Goal: Transaction & Acquisition: Purchase product/service

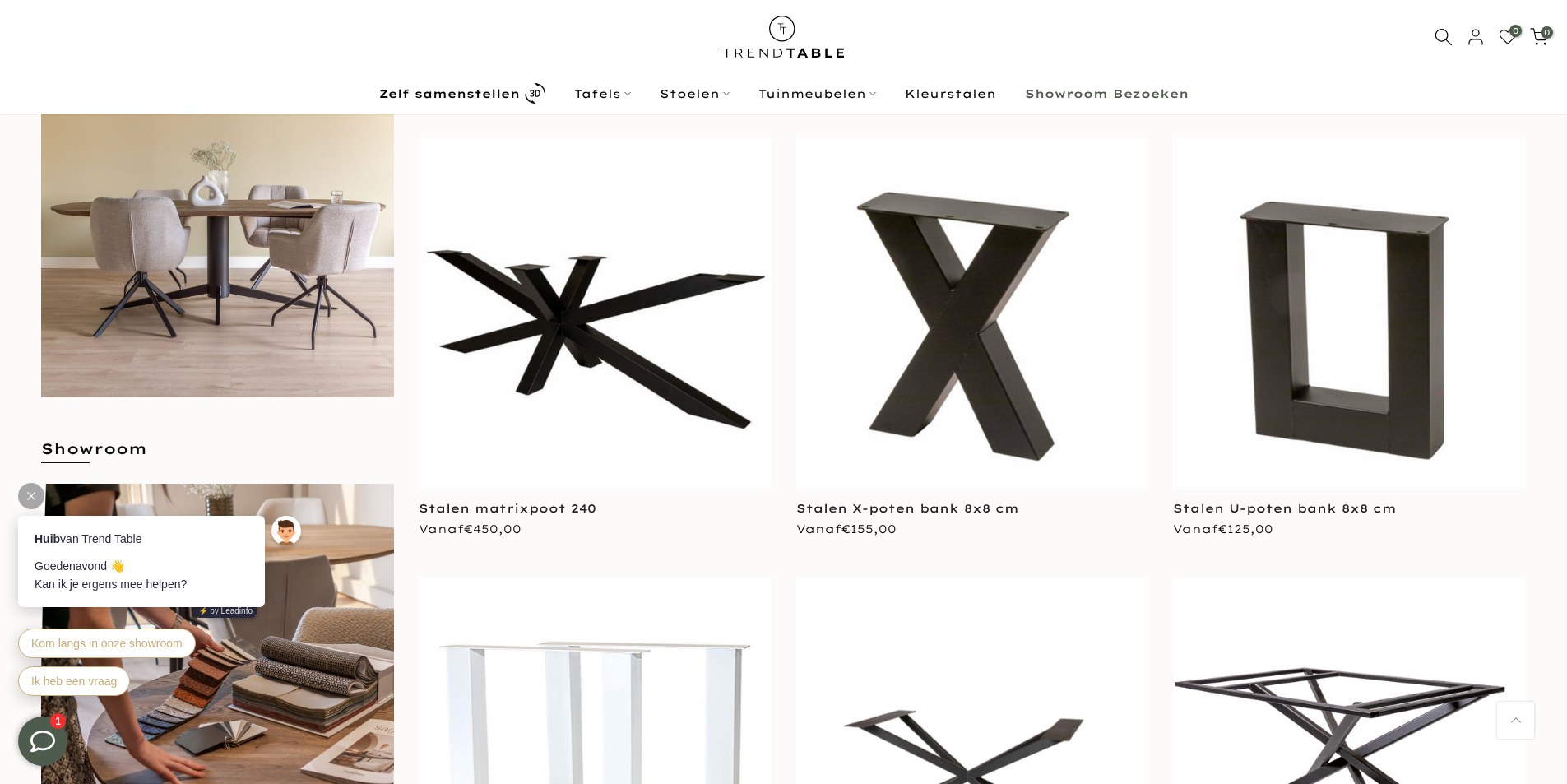
scroll to position [654, 0]
click at [29, 492] on icon at bounding box center [31, 496] width 8 height 8
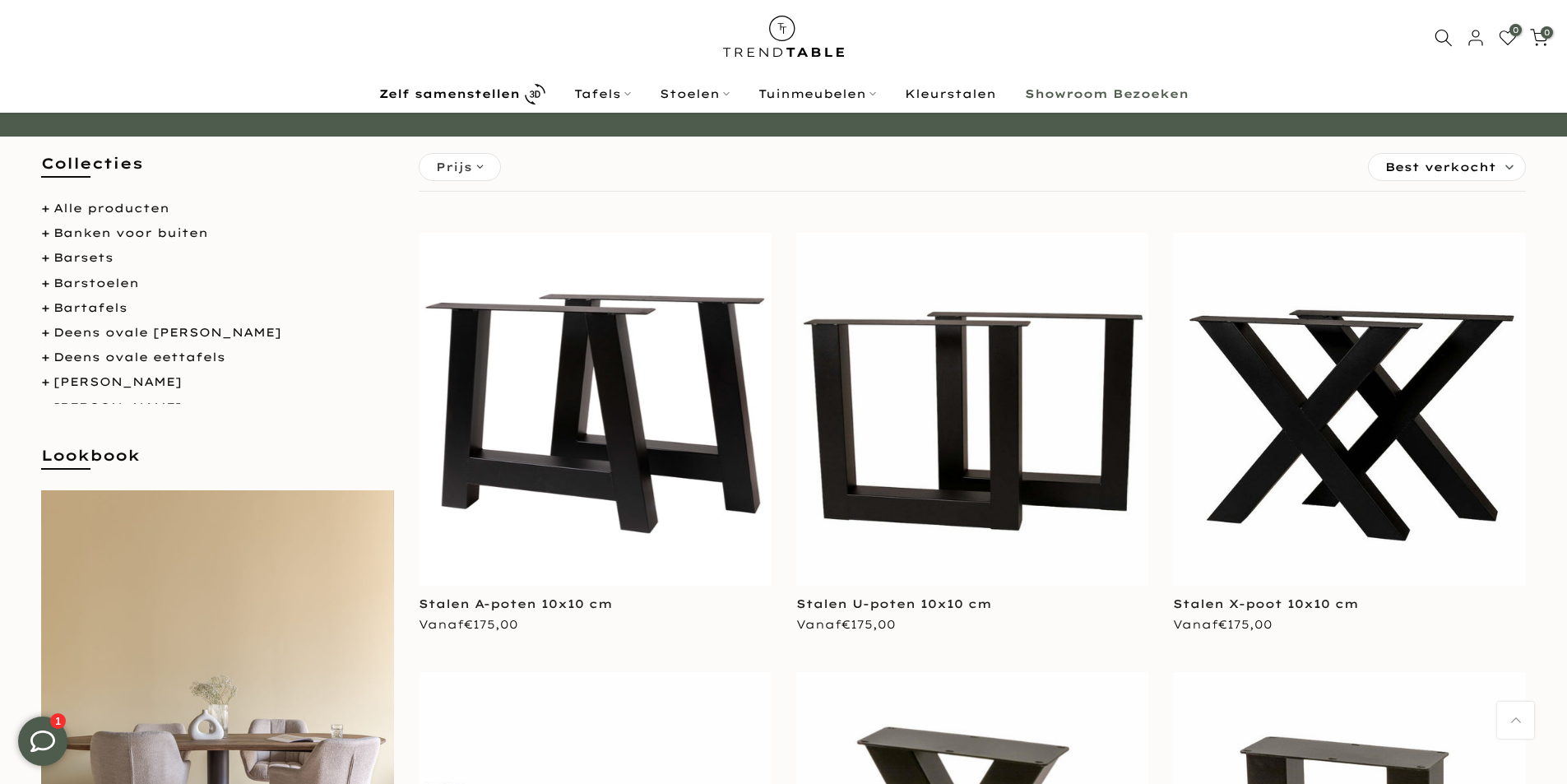
scroll to position [0, 0]
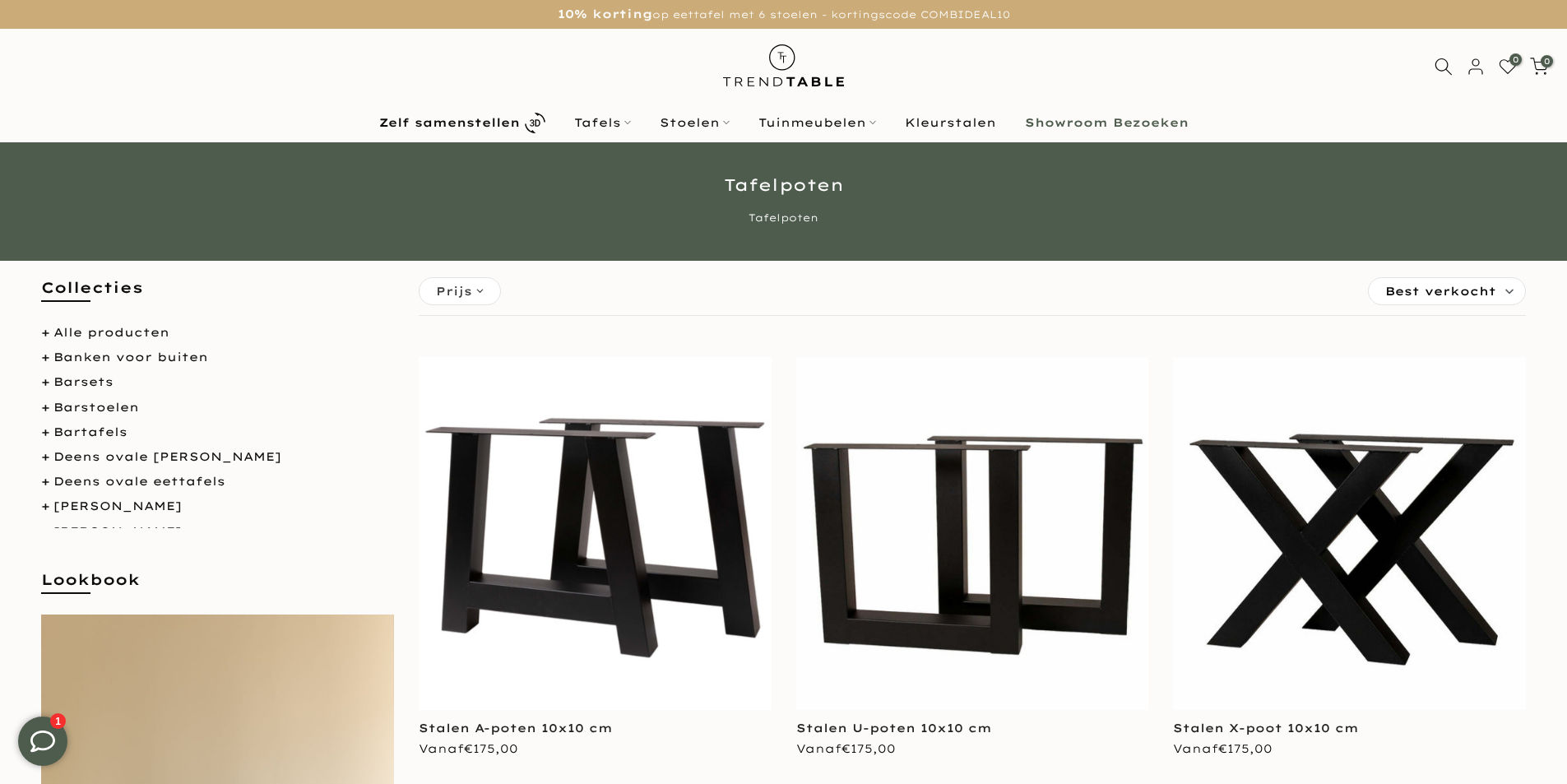
click at [918, 626] on img at bounding box center [972, 533] width 353 height 352
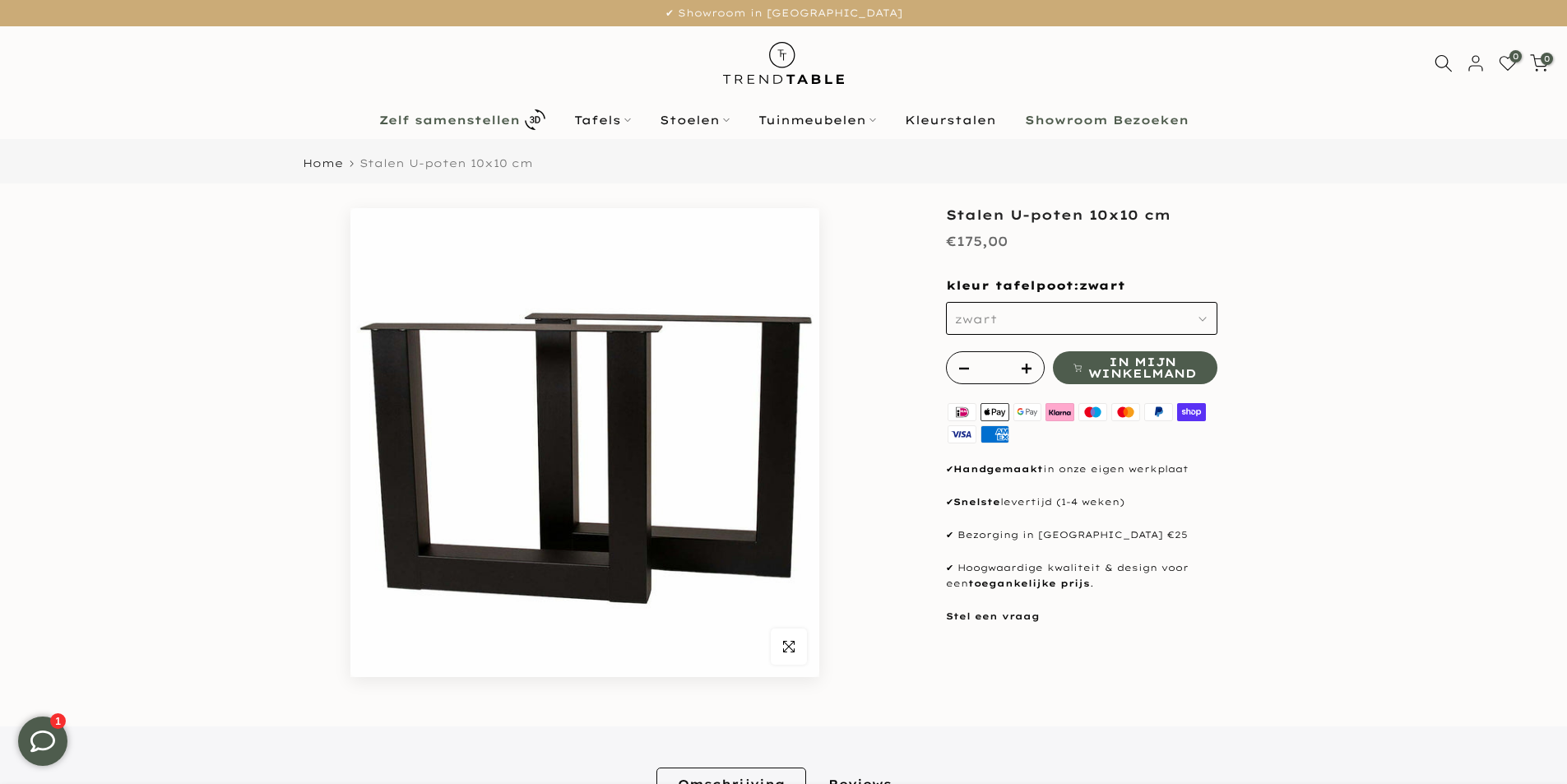
click at [469, 115] on b "Zelf samenstellen" at bounding box center [450, 121] width 141 height 12
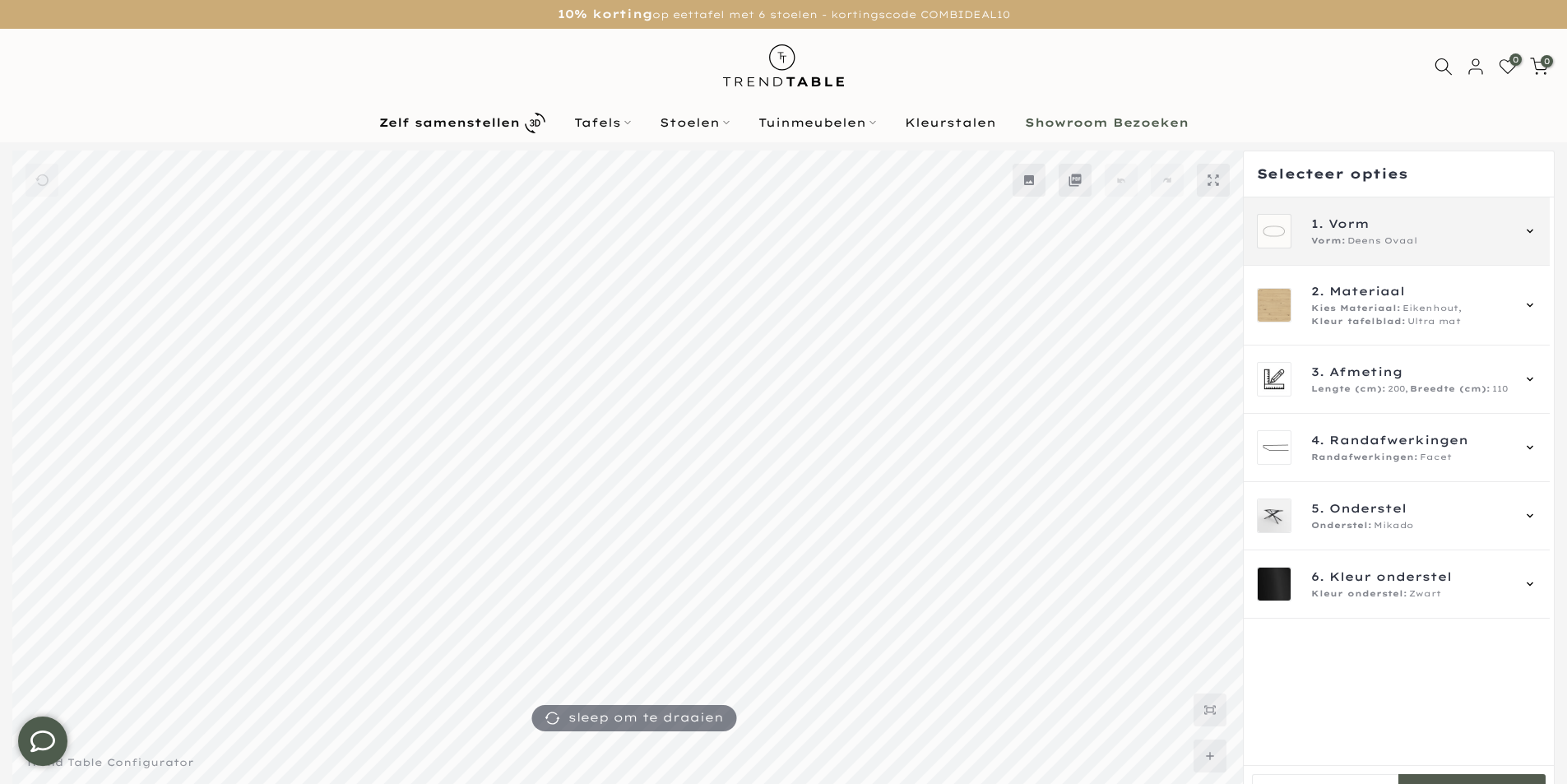
click at [1537, 231] on div "1. Vorm Vorm: Deens Ovaal" at bounding box center [1397, 231] width 306 height 68
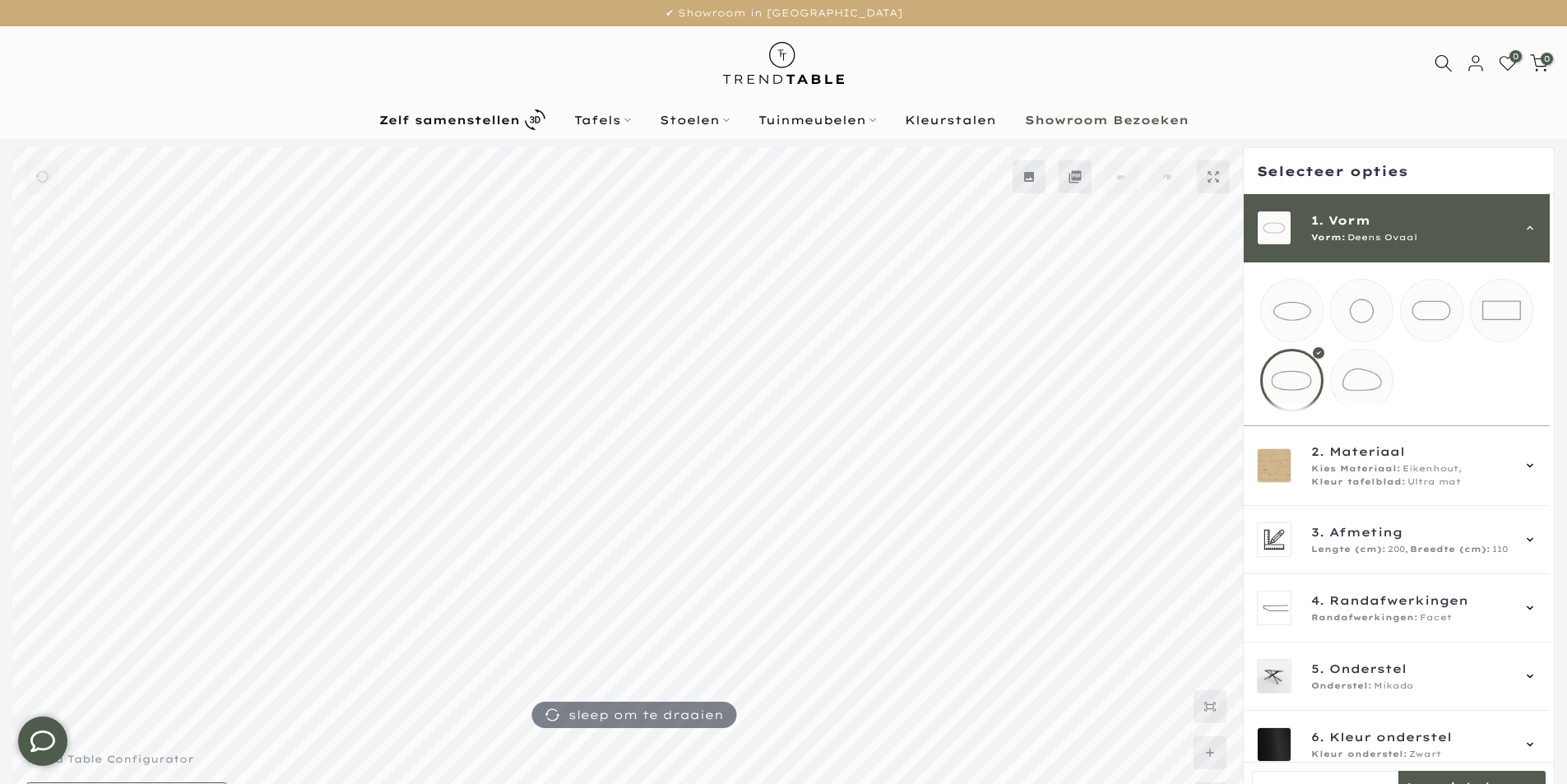
click at [1527, 237] on div "1. Vorm Vorm: Deens Ovaal" at bounding box center [1397, 228] width 280 height 35
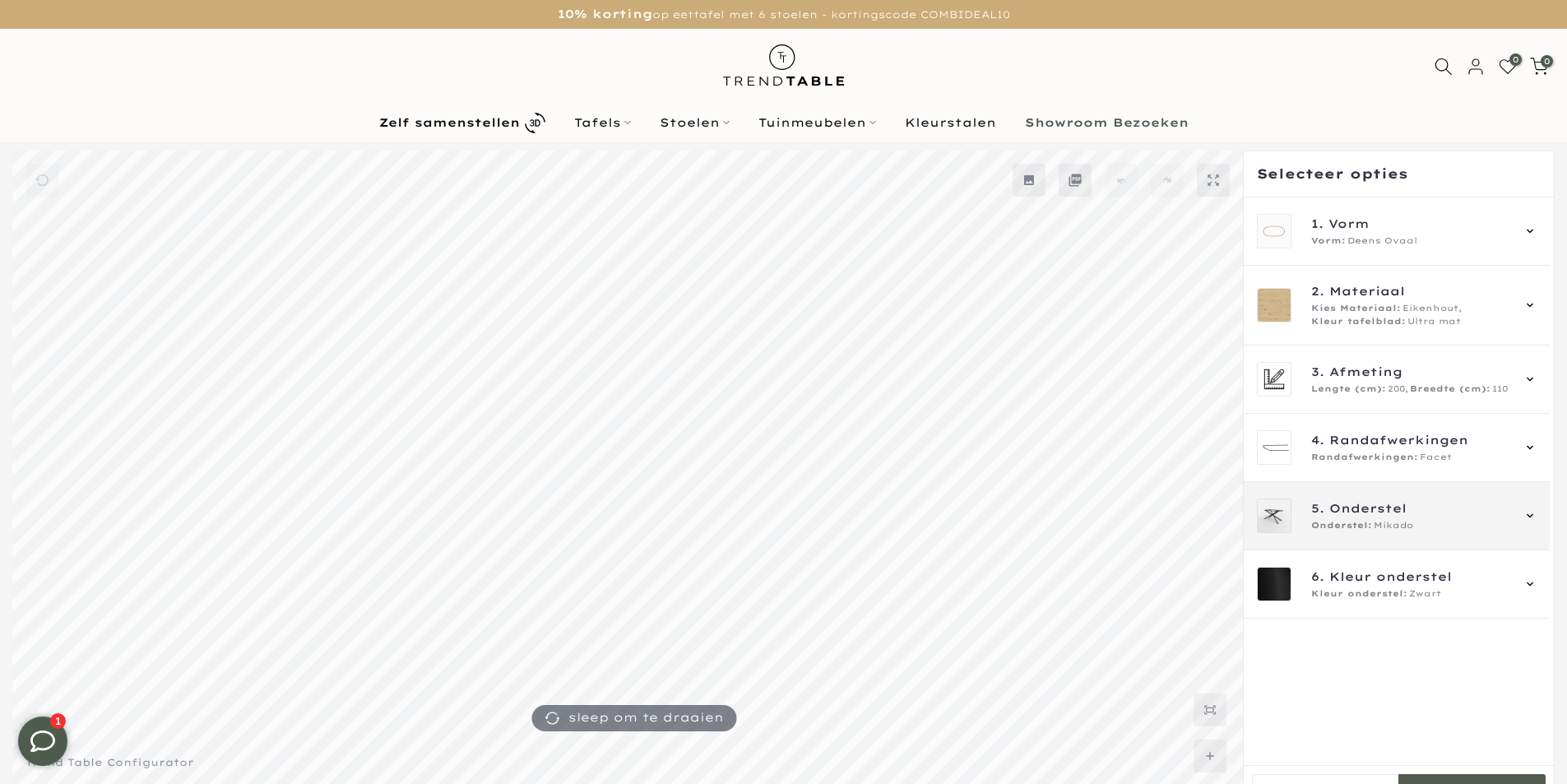
click at [1528, 511] on icon at bounding box center [1531, 516] width 13 height 13
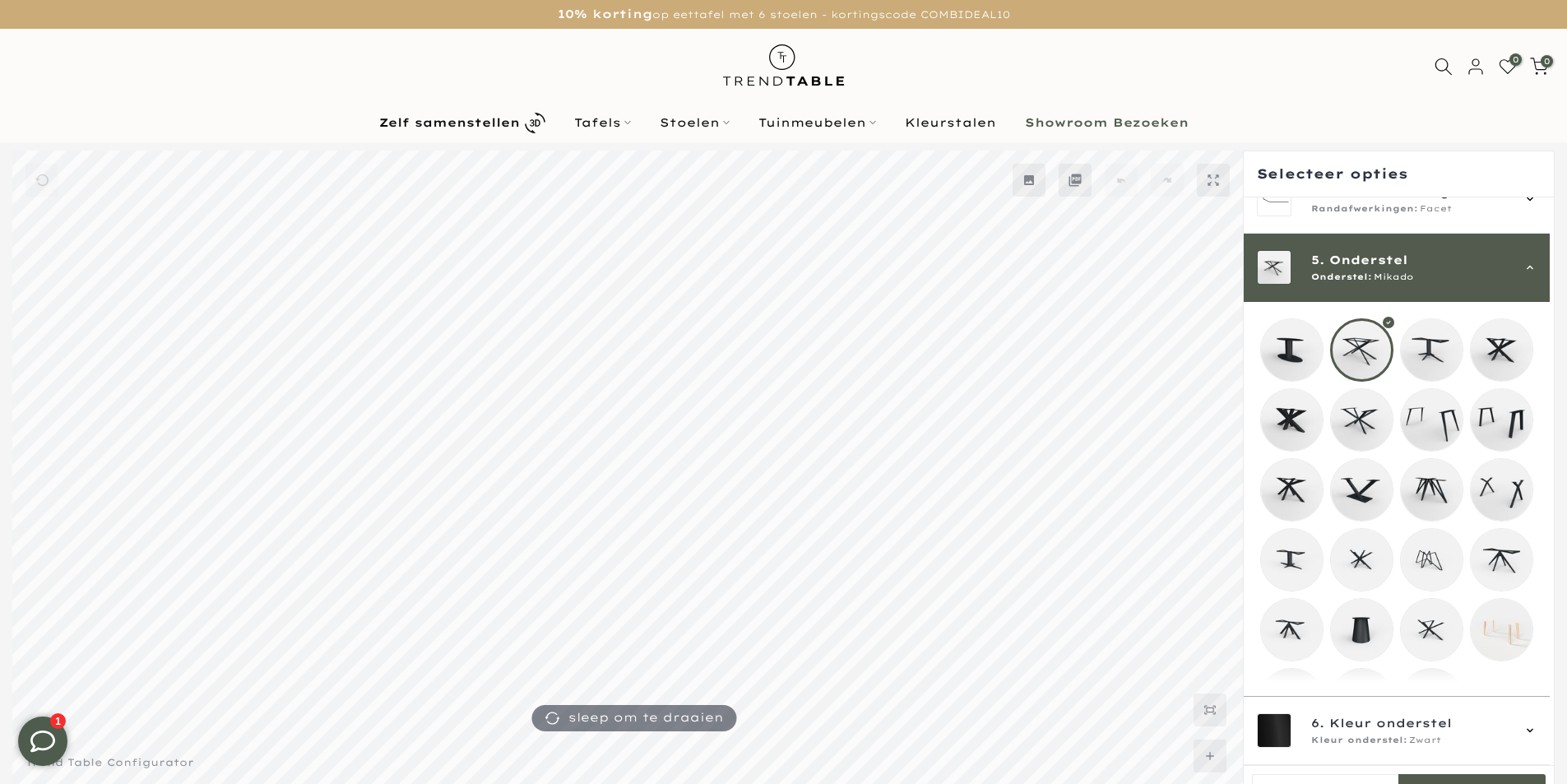
scroll to position [285, 0]
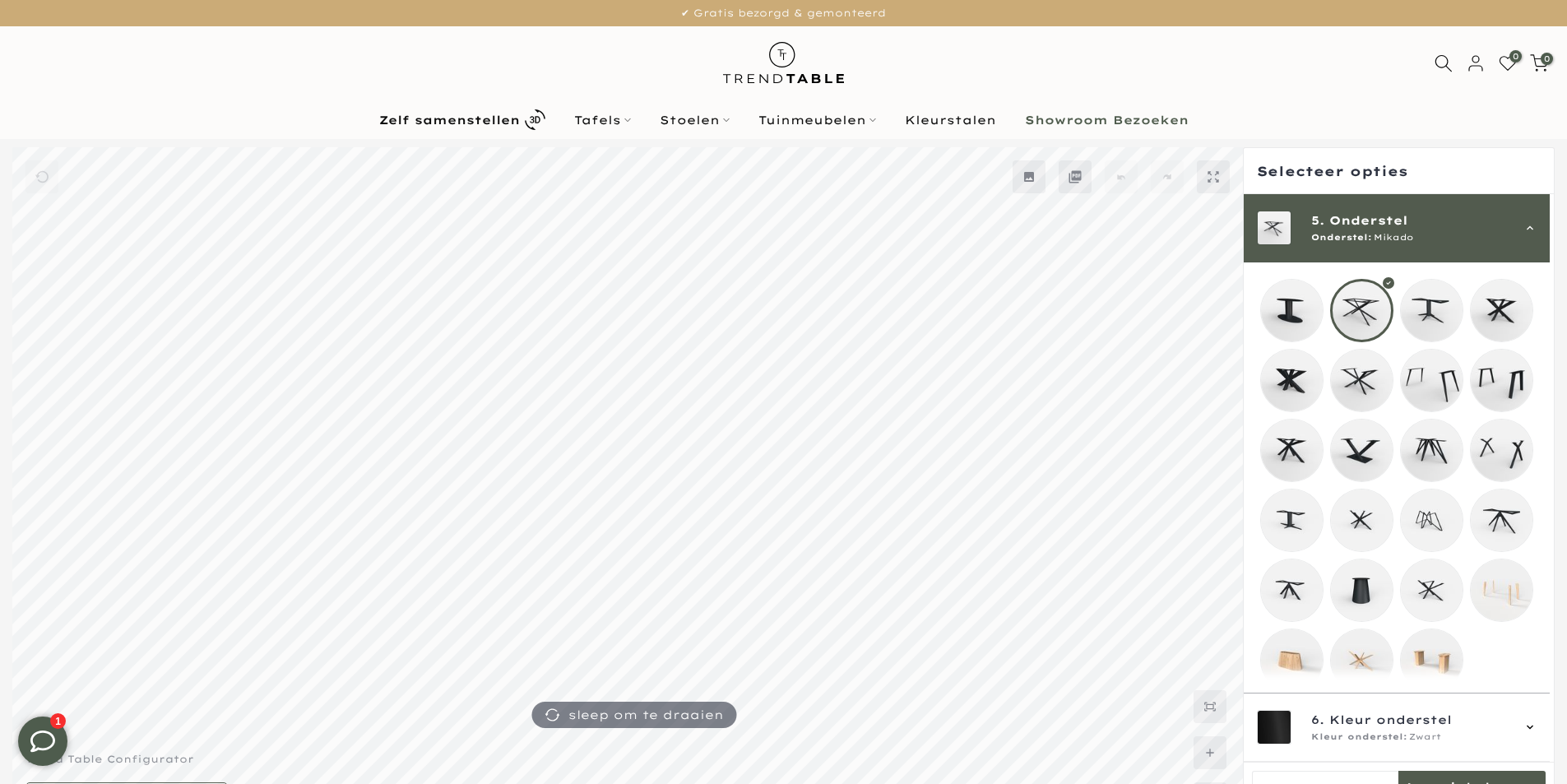
click at [1512, 379] on mmq-loader at bounding box center [1501, 380] width 62 height 62
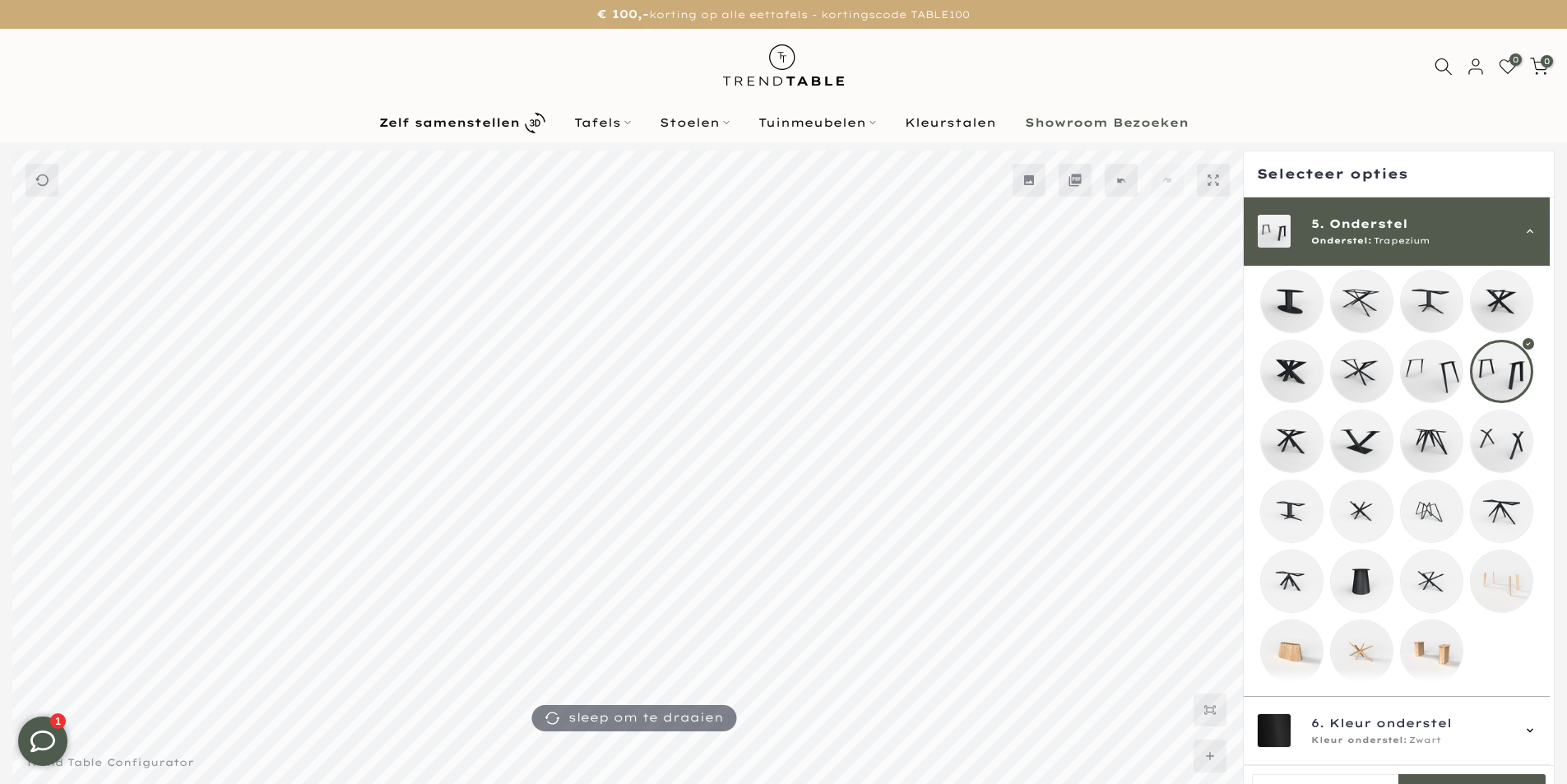
scroll to position [310, 0]
click at [1527, 728] on icon at bounding box center [1531, 730] width 13 height 13
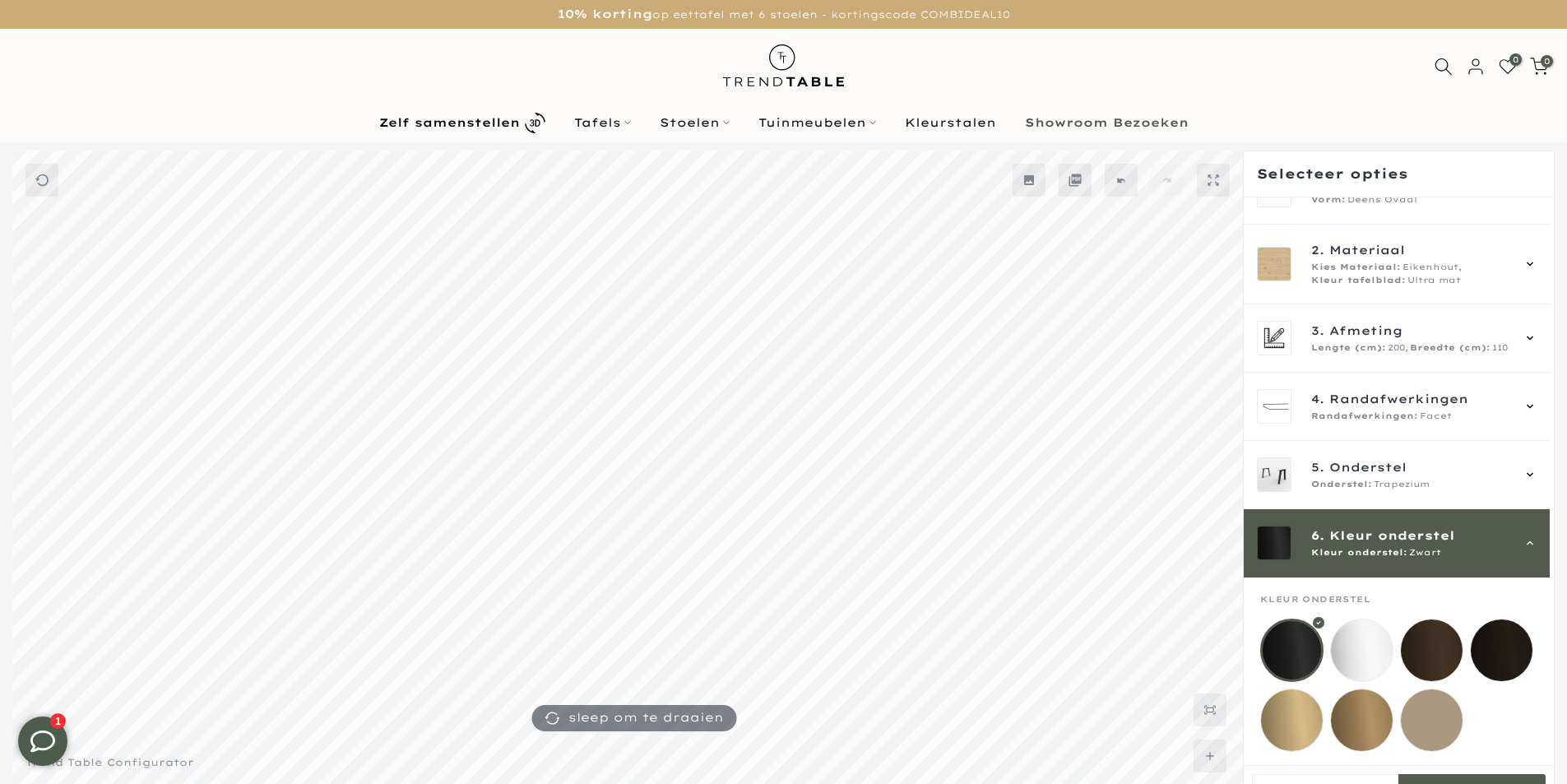
scroll to position [54, 0]
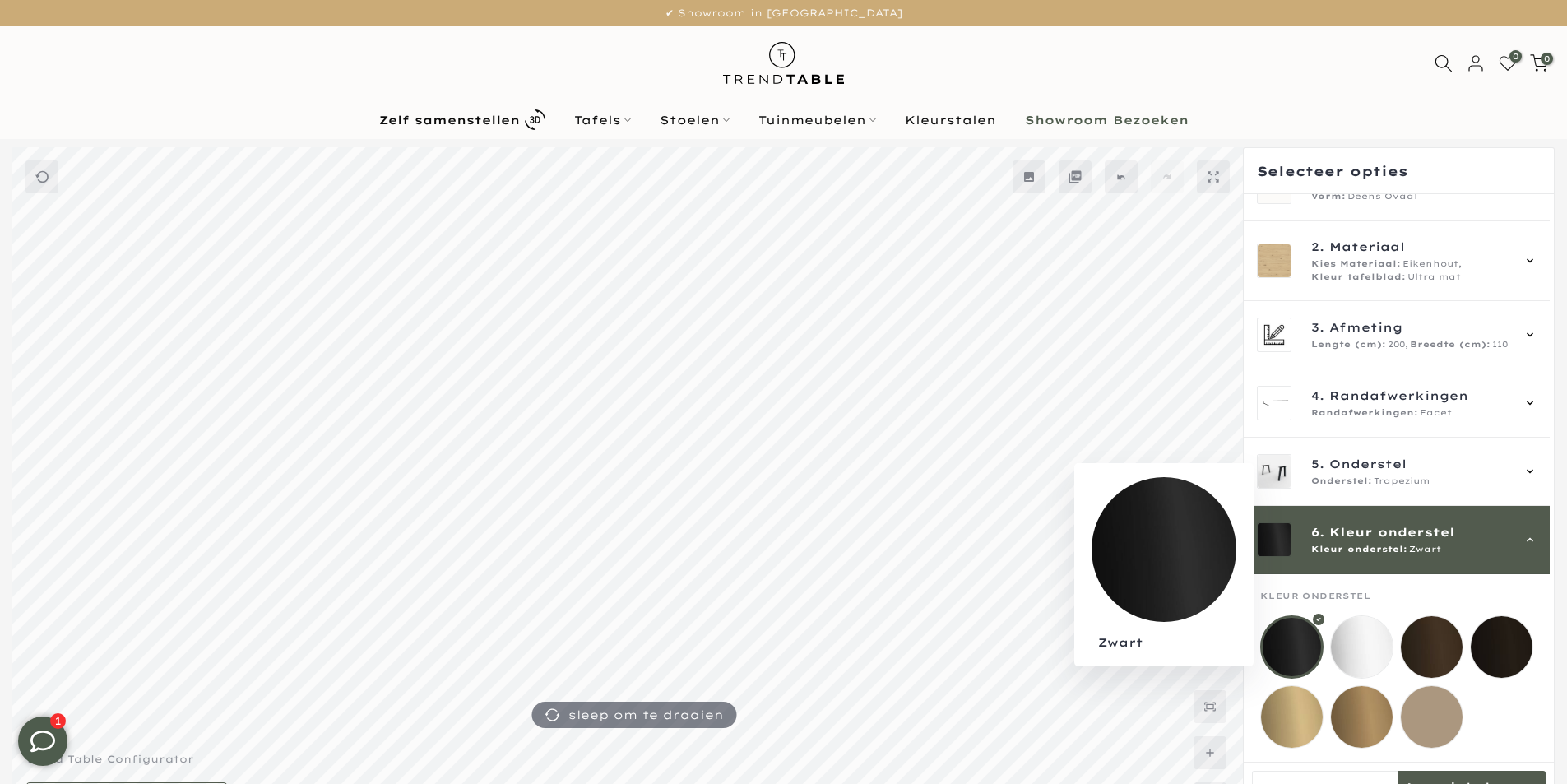
click at [1288, 620] on div at bounding box center [1291, 647] width 63 height 63
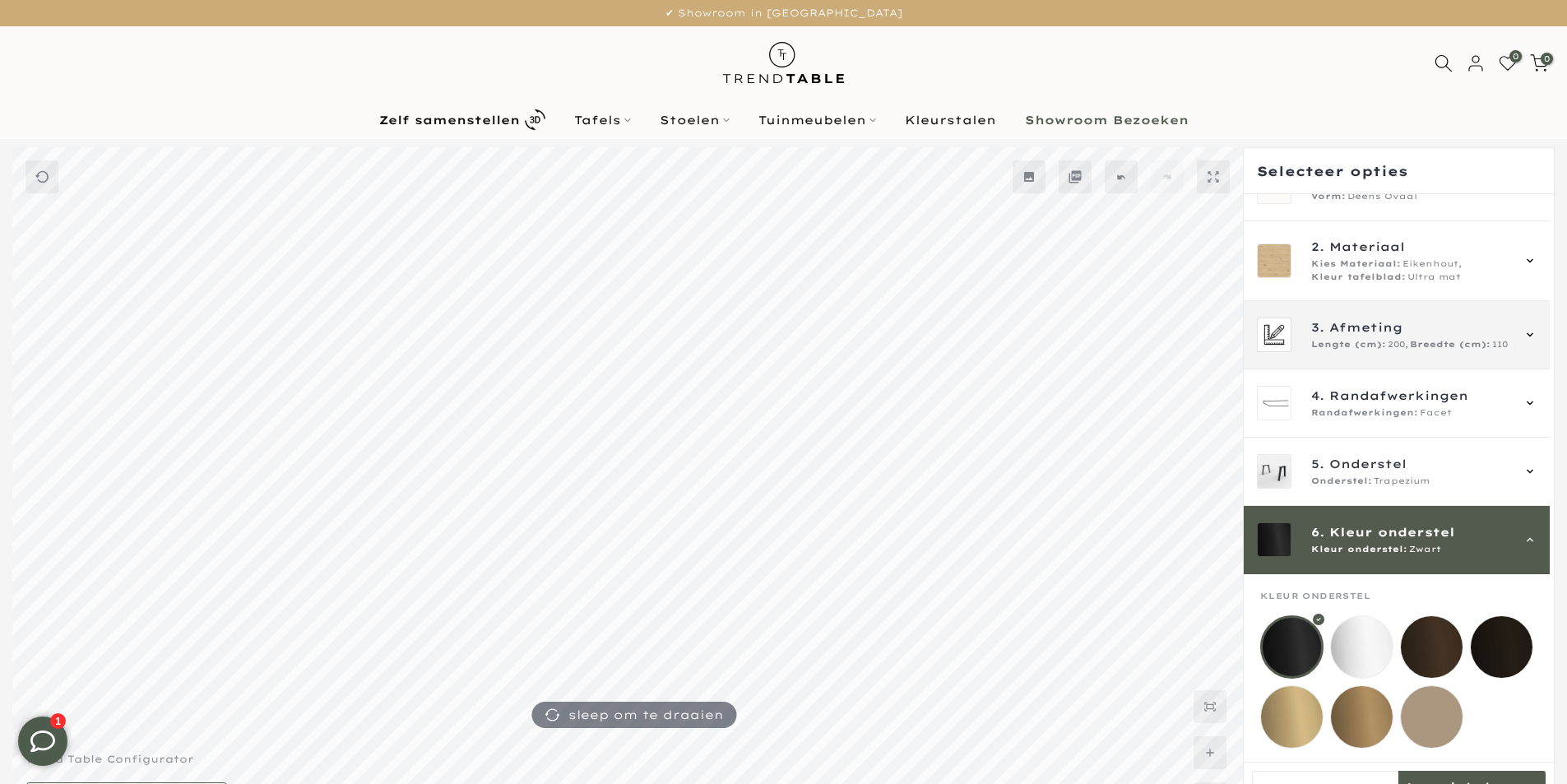
click at [1381, 338] on span "Lengte (cm):" at bounding box center [1349, 345] width 75 height 13
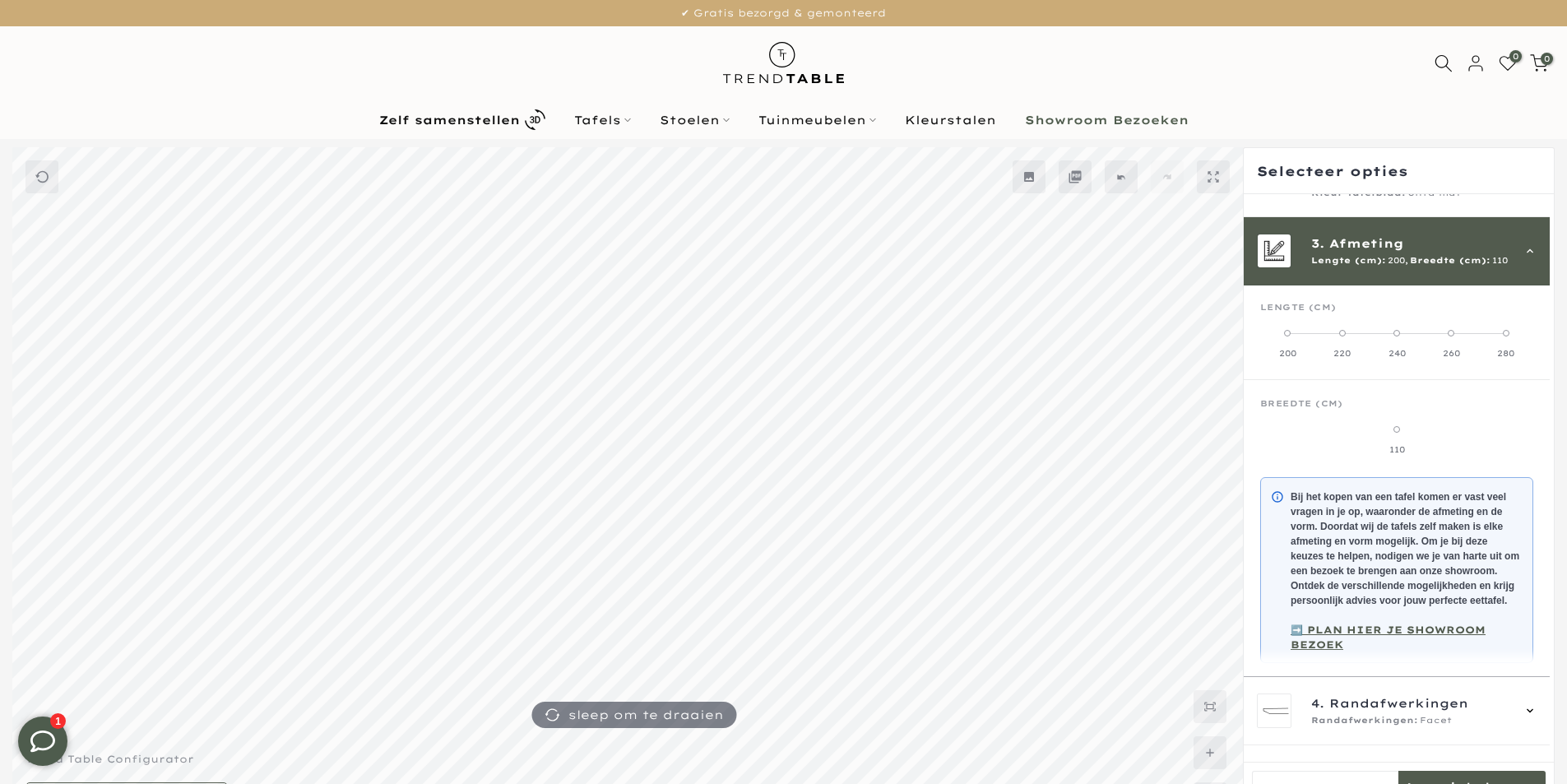
scroll to position [148, 0]
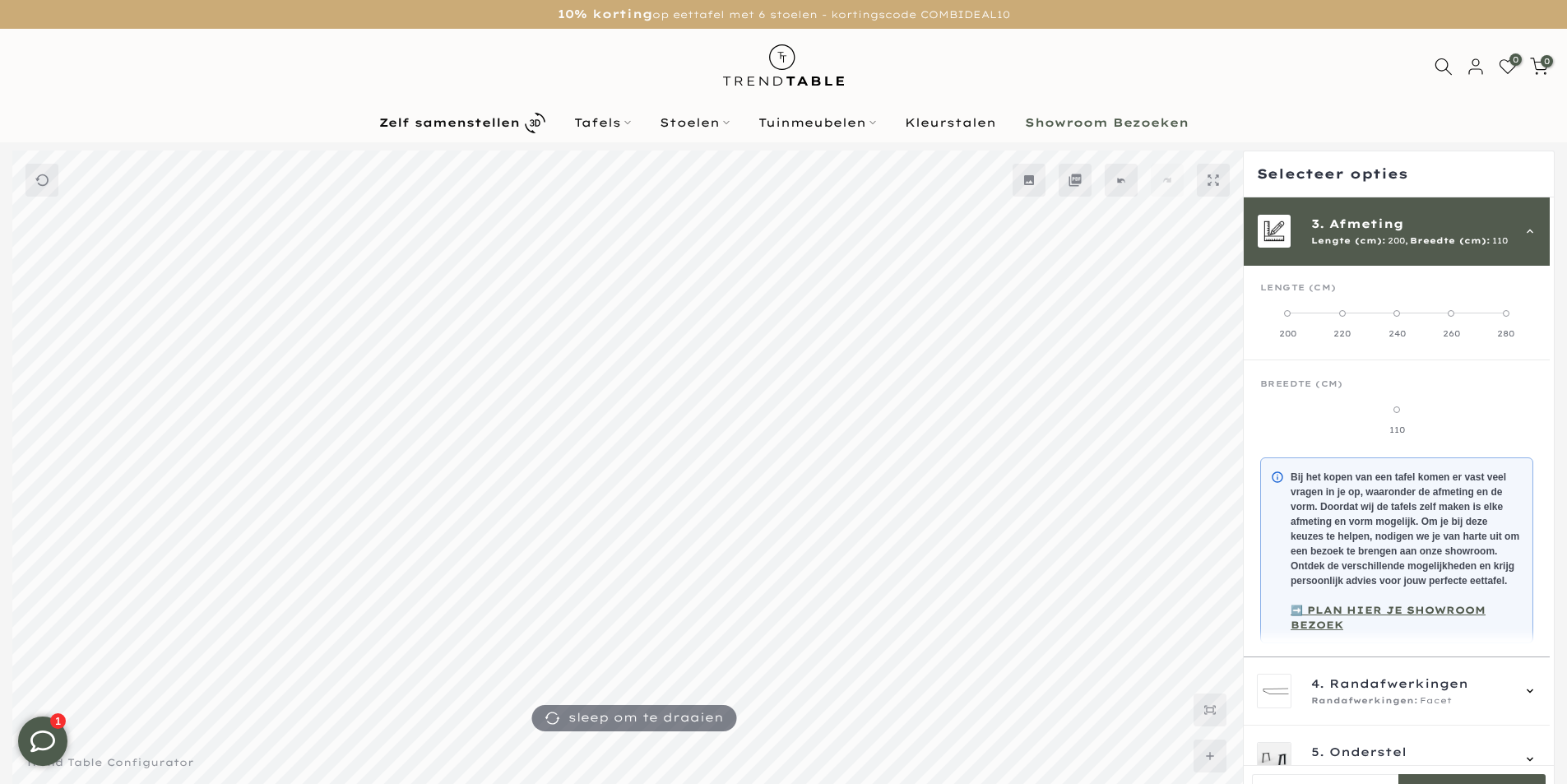
click at [1346, 314] on label "220" at bounding box center [1342, 323] width 54 height 33
click at [1284, 316] on label "200" at bounding box center [1287, 323] width 54 height 33
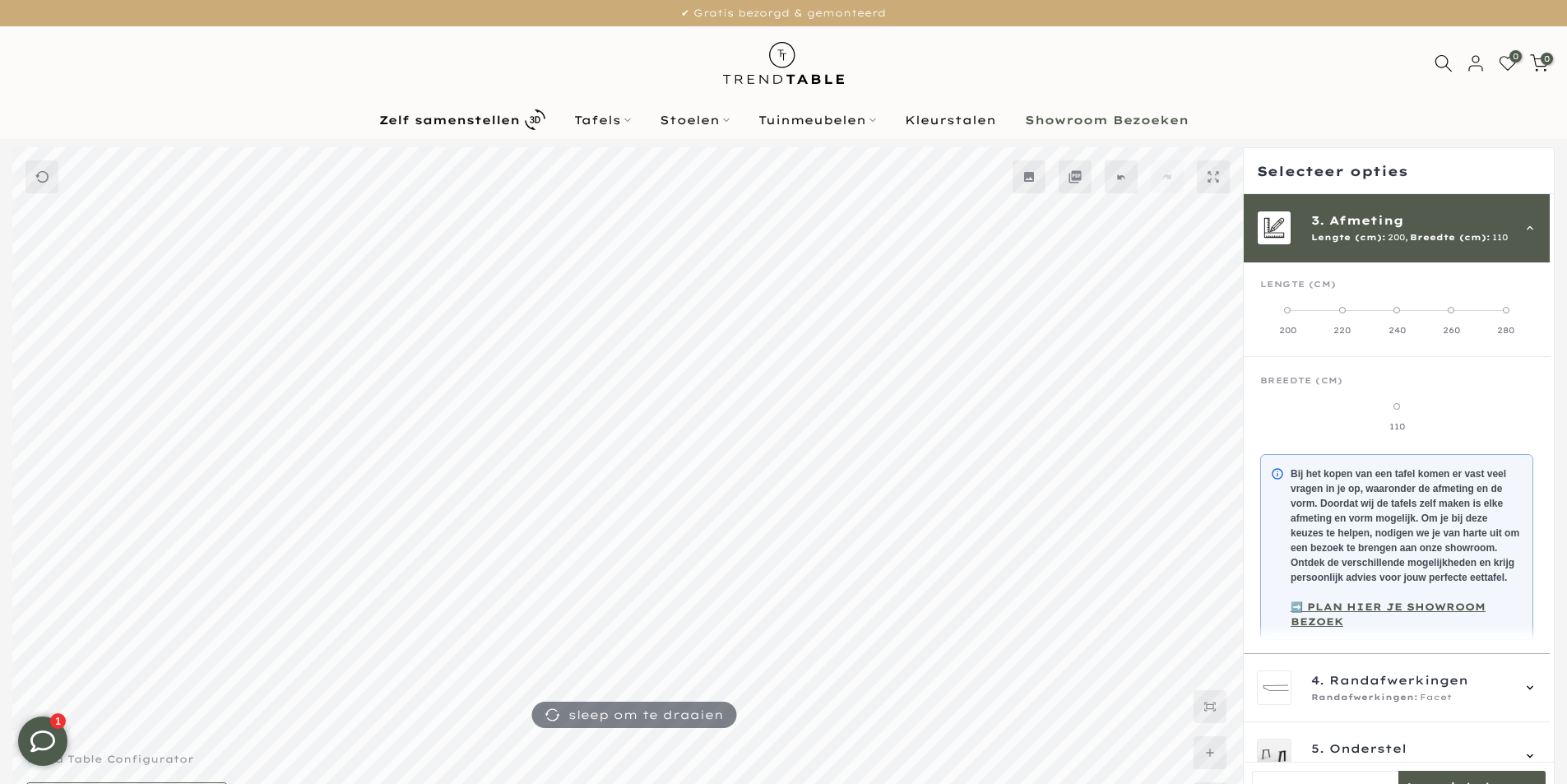
click at [1509, 309] on span at bounding box center [1506, 310] width 7 height 7
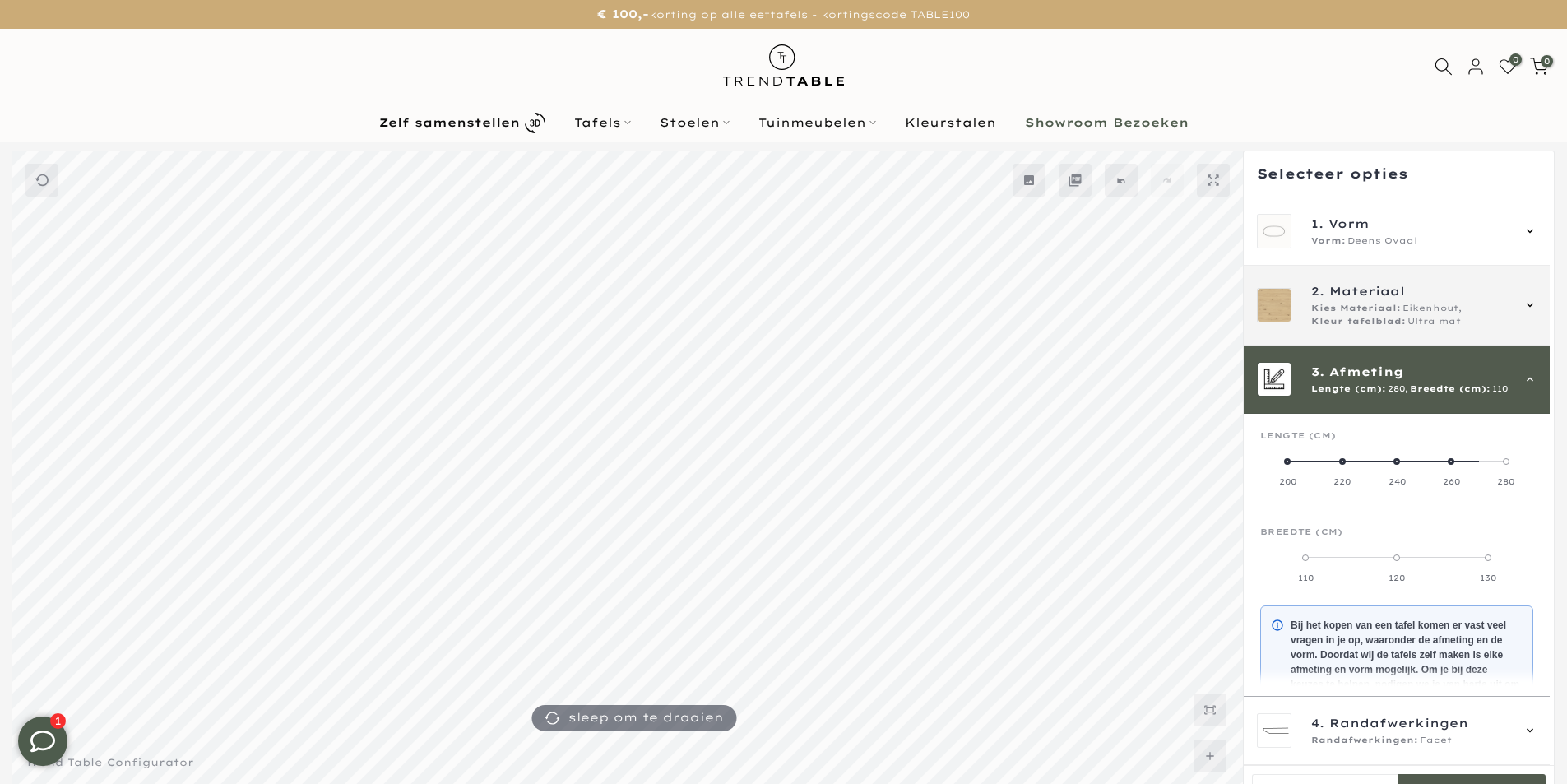
click at [1529, 301] on icon at bounding box center [1531, 305] width 13 height 13
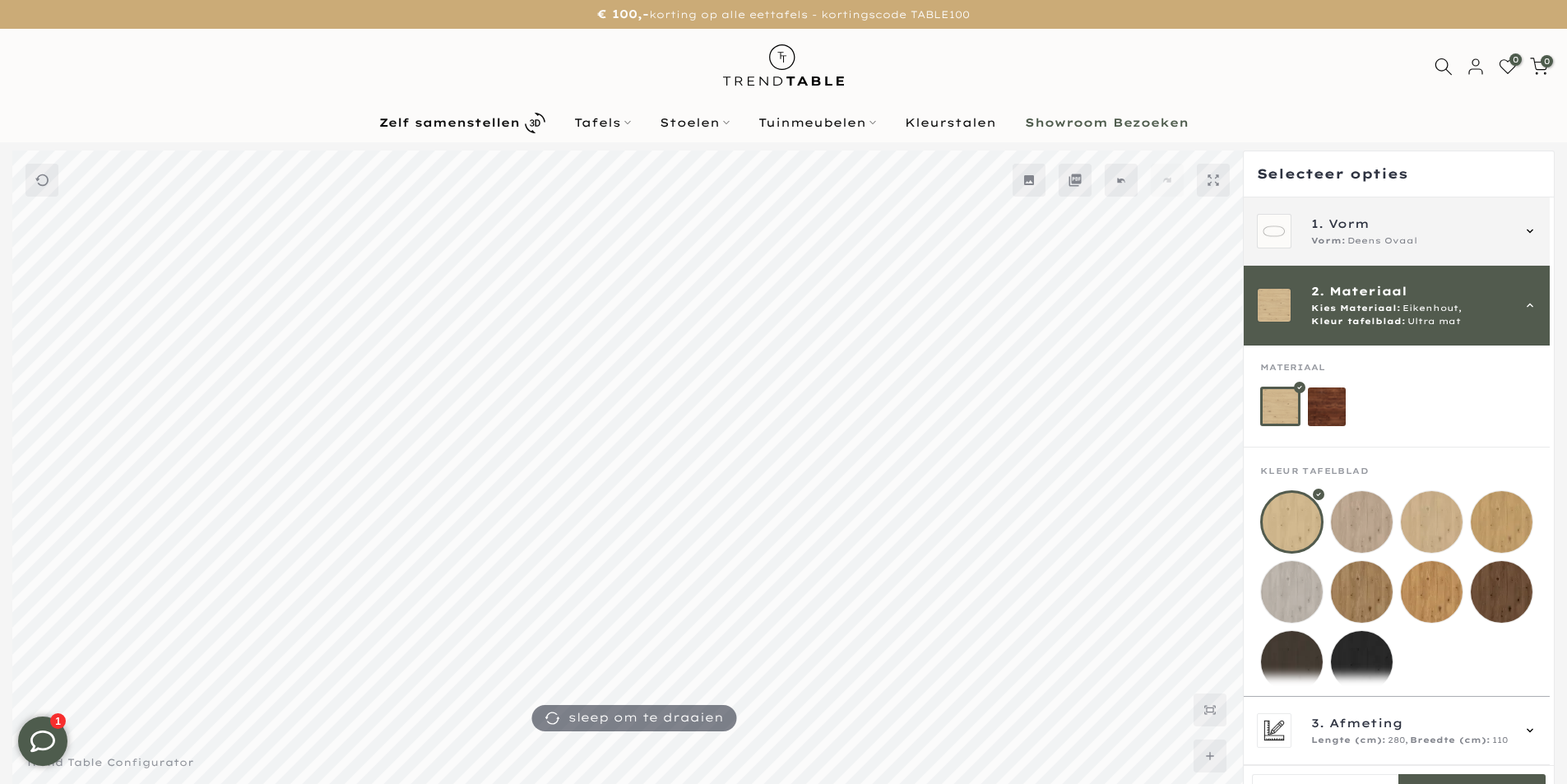
click at [1516, 225] on div "1. Vorm Vorm: Deens Ovaal" at bounding box center [1397, 231] width 280 height 35
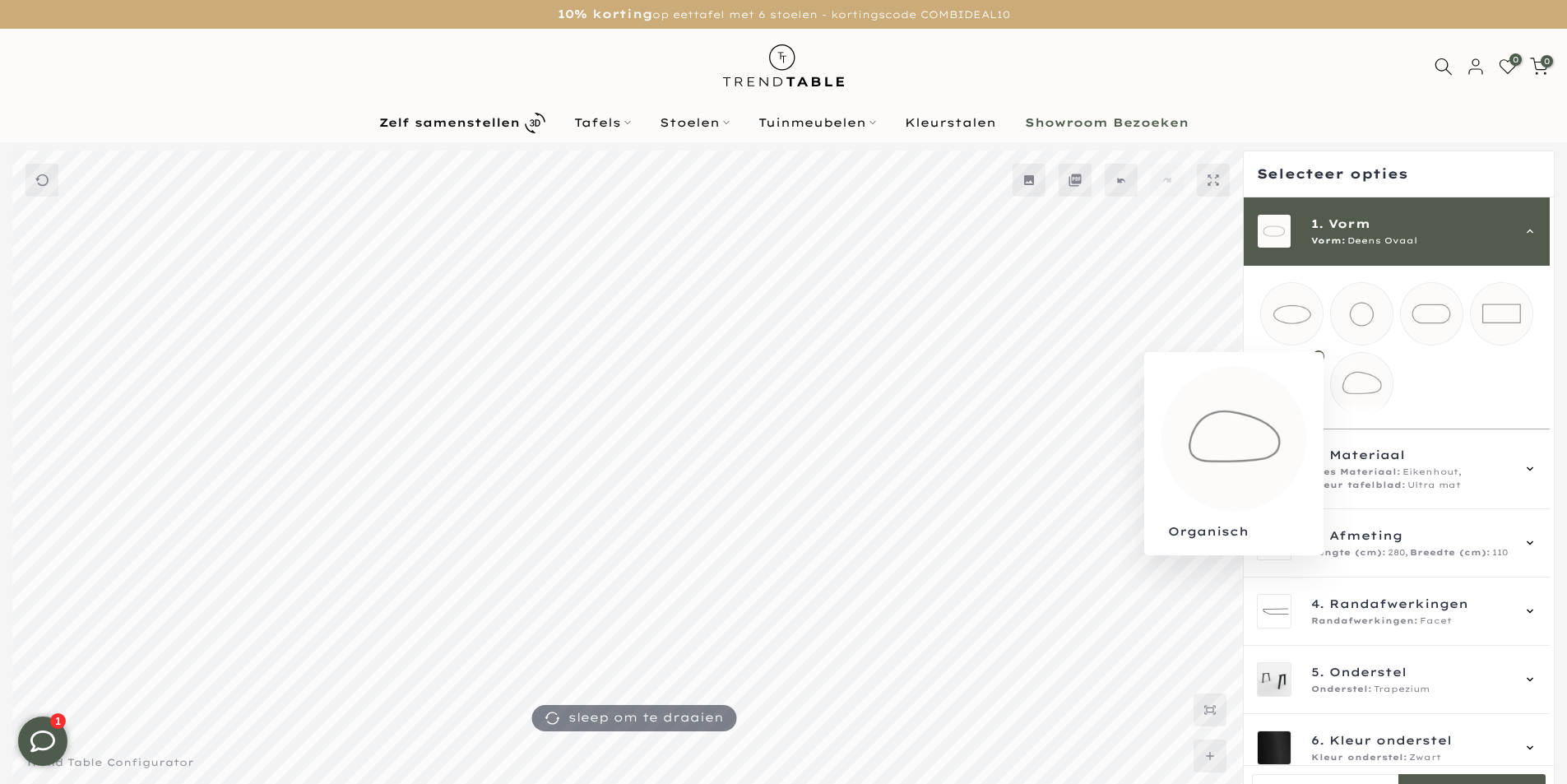
click at [1364, 382] on mmq-loader at bounding box center [1361, 383] width 62 height 62
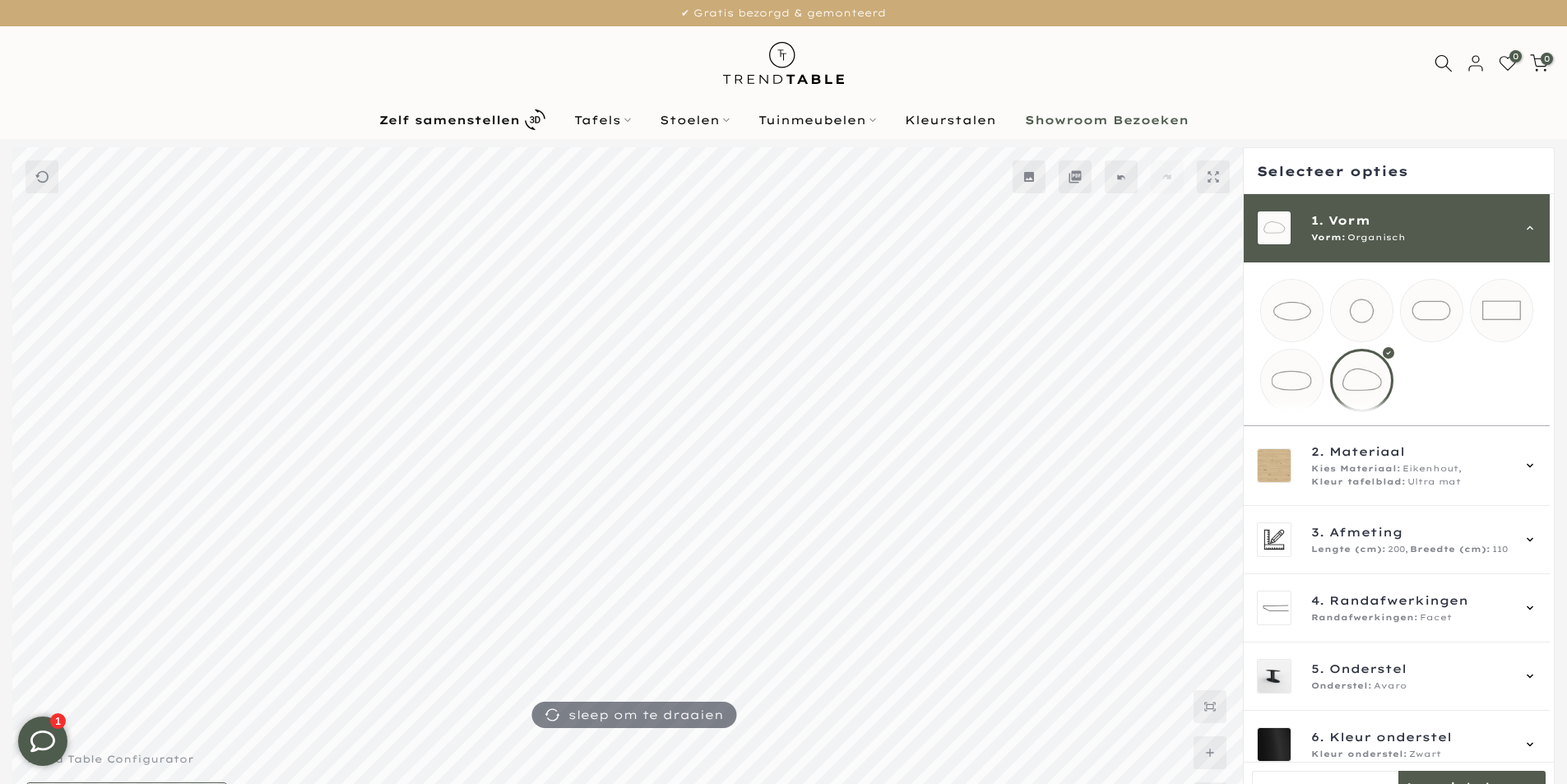
click at [1532, 227] on icon at bounding box center [1531, 228] width 13 height 13
